Goal: Transaction & Acquisition: Purchase product/service

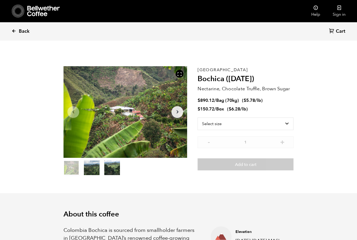
click at [21, 31] on span "Back" at bounding box center [24, 31] width 11 height 6
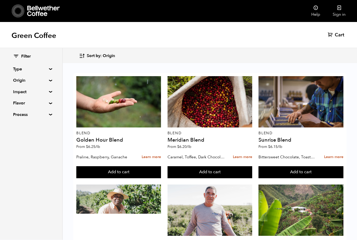
scroll to position [180, 0]
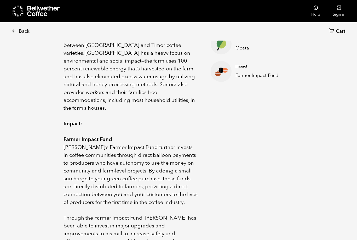
scroll to position [250, 0]
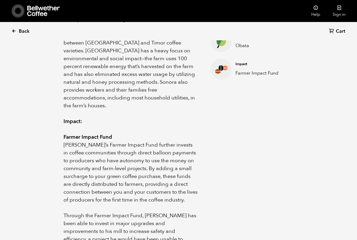
click at [16, 31] on icon at bounding box center [13, 30] width 5 height 5
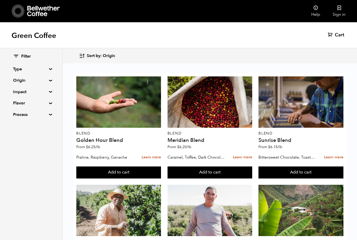
scroll to position [314, 0]
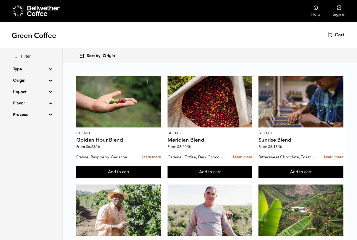
scroll to position [0, 0]
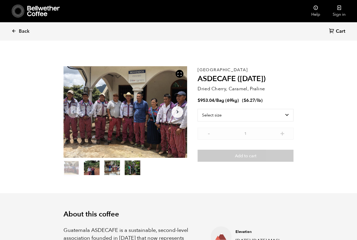
scroll to position [227, 224]
click at [90, 167] on button "item 1" at bounding box center [92, 168] width 16 height 15
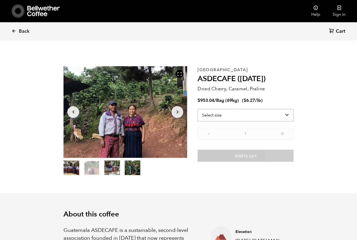
click at [206, 114] on select "Select size Bag (69kg) (152 lbs)" at bounding box center [246, 115] width 96 height 13
select select "bag-2"
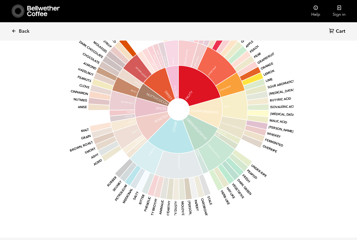
scroll to position [474, 0]
